Goal: Navigation & Orientation: Find specific page/section

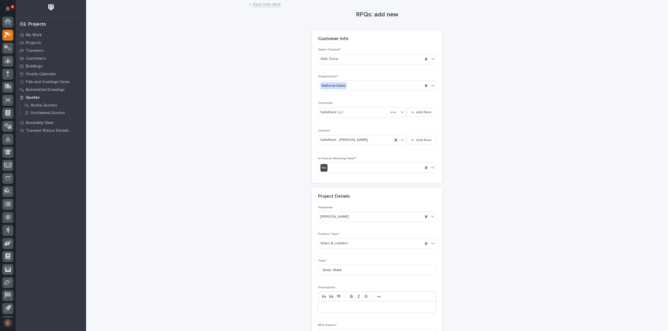
scroll to position [11, 0]
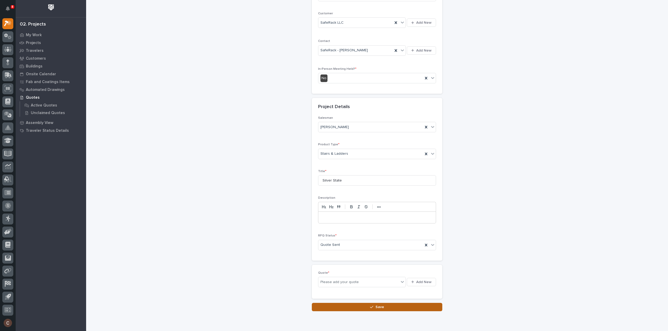
click at [360, 308] on button "Save" at bounding box center [377, 307] width 130 height 8
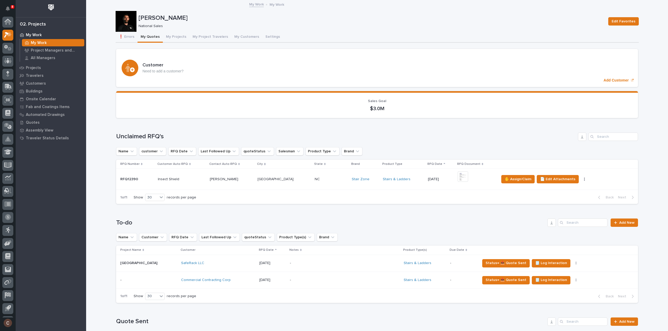
scroll to position [11, 0]
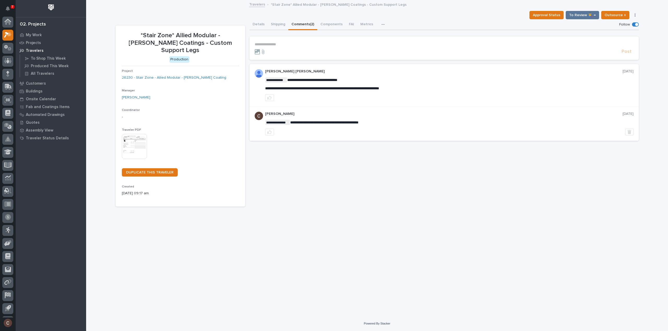
scroll to position [11, 0]
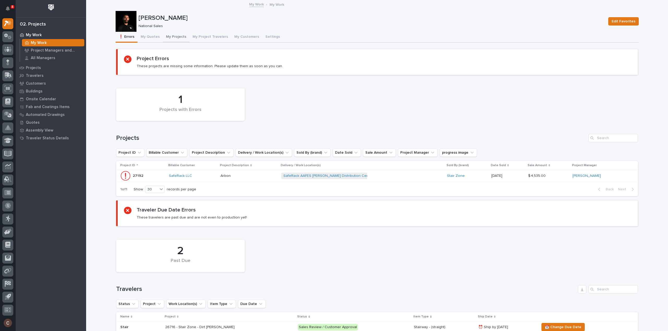
click at [174, 37] on button "My Projects" at bounding box center [176, 37] width 27 height 11
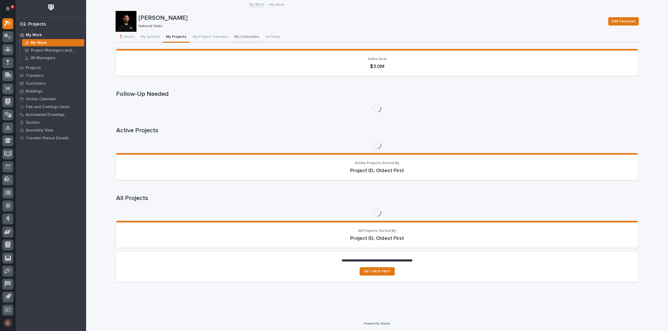
click at [234, 36] on button "My Customers" at bounding box center [246, 37] width 31 height 11
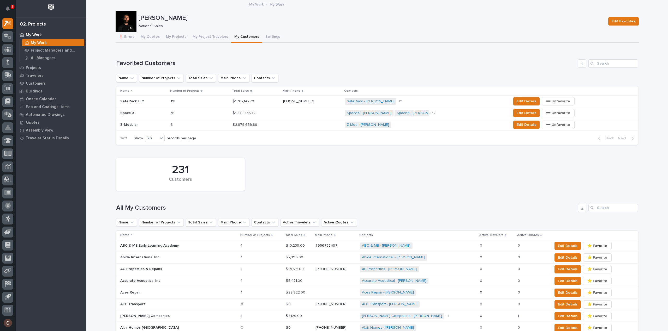
click at [141, 121] on div "Z-Modular Z-Modular" at bounding box center [143, 125] width 46 height 9
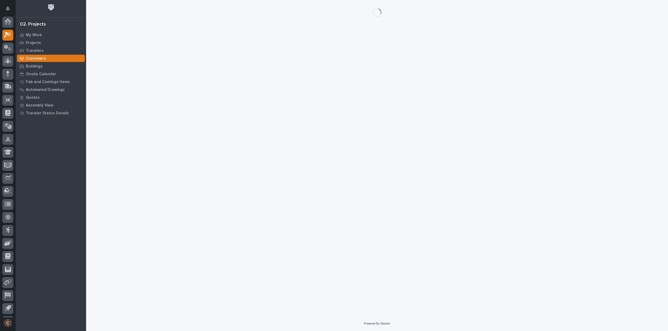
scroll to position [11, 0]
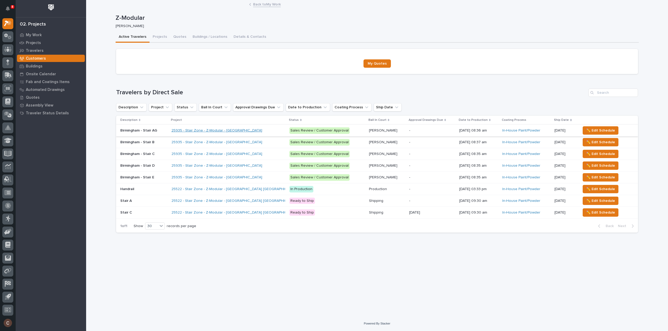
click at [177, 131] on link "25935 - Stair Zone - Z-Modular - San Tan" at bounding box center [216, 131] width 91 height 4
click at [240, 201] on link "25522 - Stair Zone - Z-Modular - [GEOGRAPHIC_DATA] [GEOGRAPHIC_DATA]" at bounding box center [235, 201] width 128 height 4
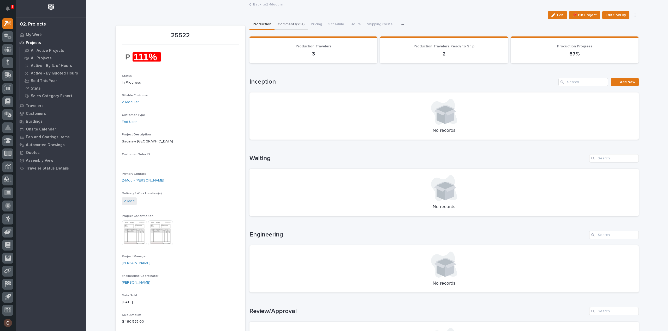
click at [286, 26] on button "Comments (25+)" at bounding box center [290, 24] width 33 height 11
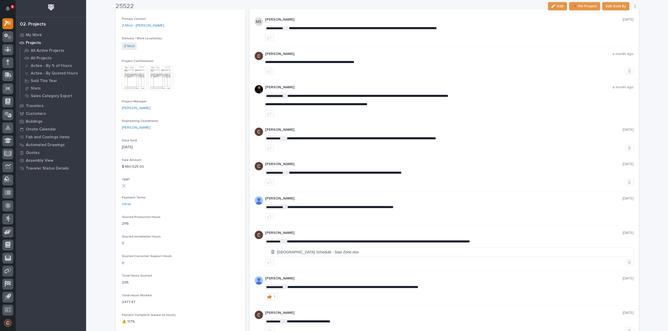
scroll to position [156, 0]
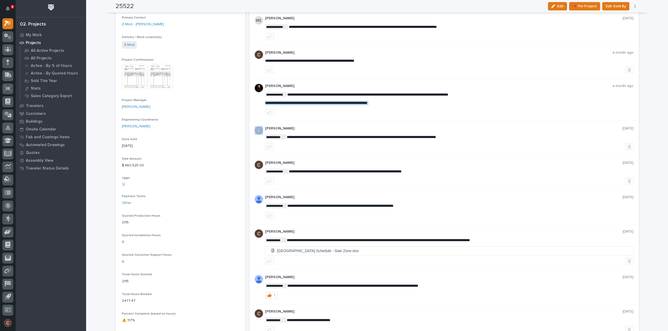
click at [344, 101] on span "**********" at bounding box center [316, 103] width 102 height 4
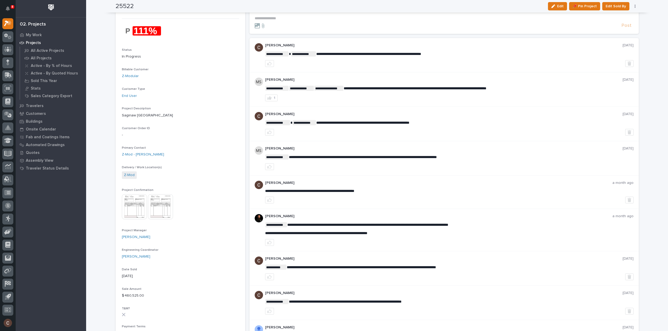
scroll to position [0, 0]
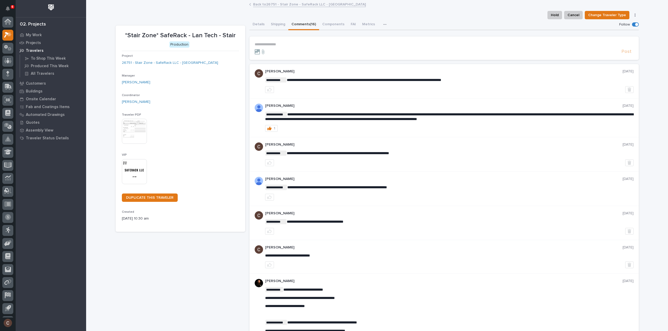
scroll to position [11, 0]
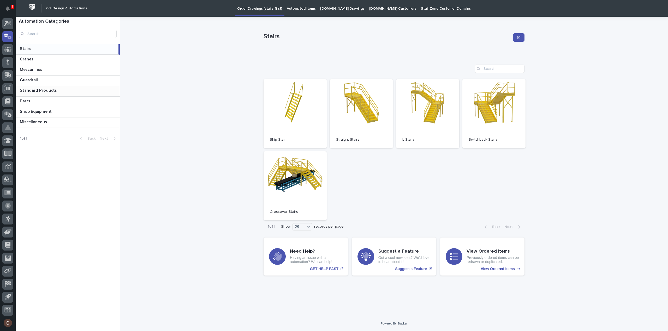
click at [33, 89] on p "Standard Products" at bounding box center [39, 90] width 38 height 6
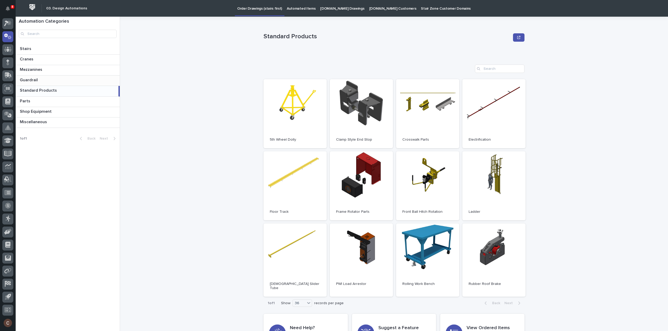
click at [37, 77] on p "Guardrail" at bounding box center [29, 80] width 19 height 6
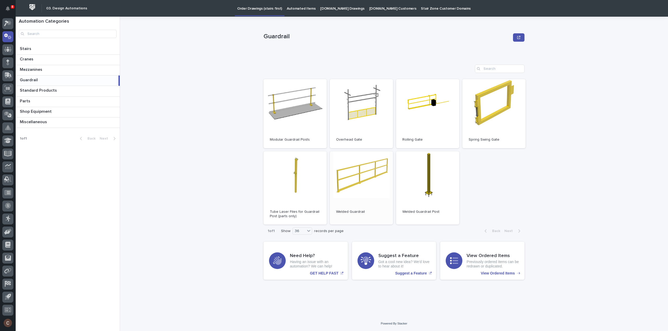
click at [346, 187] on link "Open" at bounding box center [361, 189] width 63 height 74
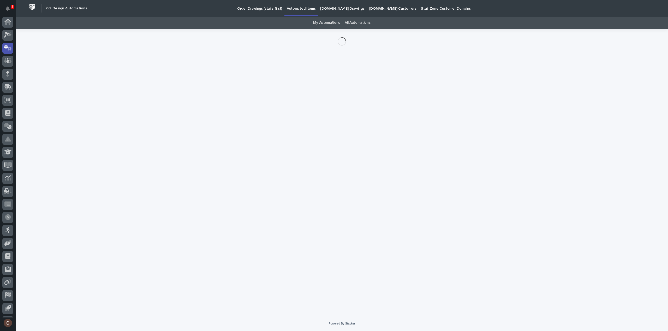
scroll to position [11, 0]
